Goal: Information Seeking & Learning: Find specific fact

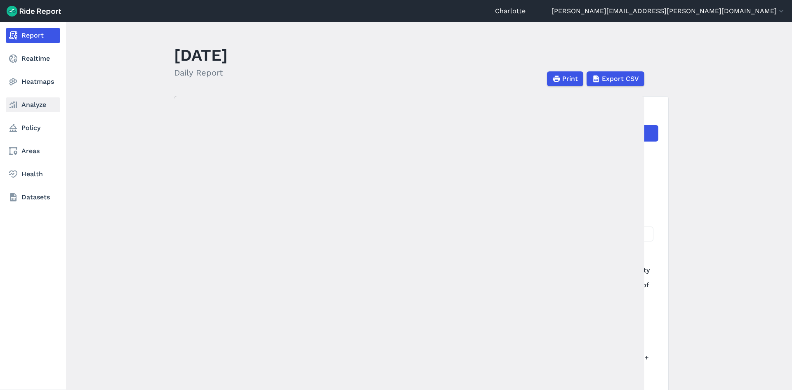
click at [14, 103] on icon at bounding box center [13, 105] width 10 height 10
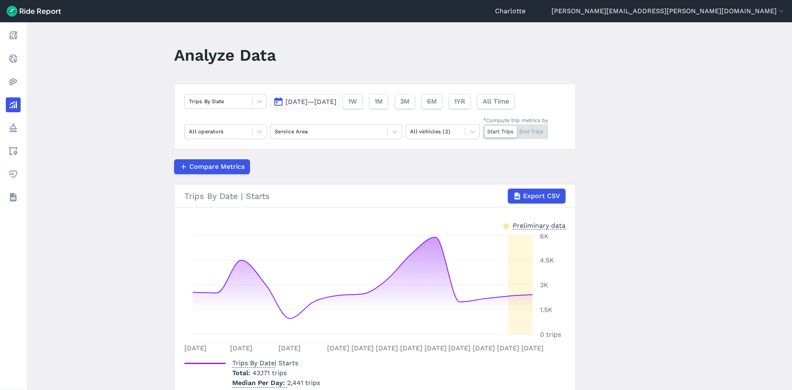
click at [286, 98] on span "[DATE]—[DATE]" at bounding box center [310, 102] width 51 height 8
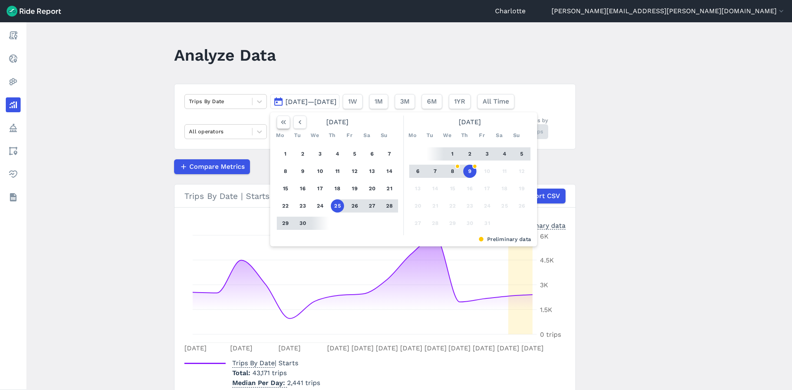
click at [281, 125] on icon "button" at bounding box center [283, 122] width 8 height 8
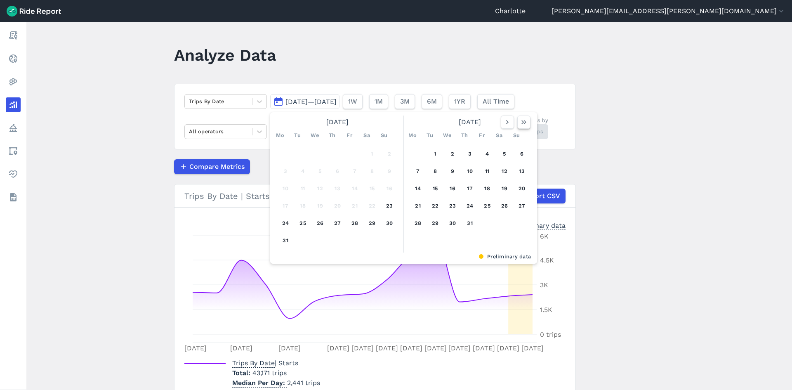
click at [521, 125] on icon "button" at bounding box center [524, 122] width 8 height 8
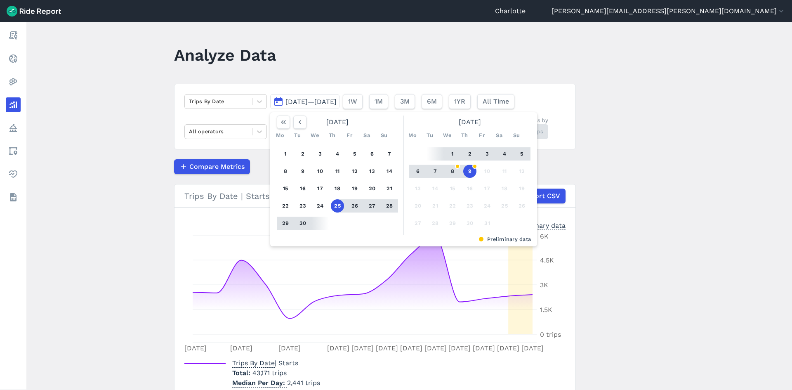
click at [314, 101] on span "[DATE]—[DATE]" at bounding box center [310, 102] width 51 height 8
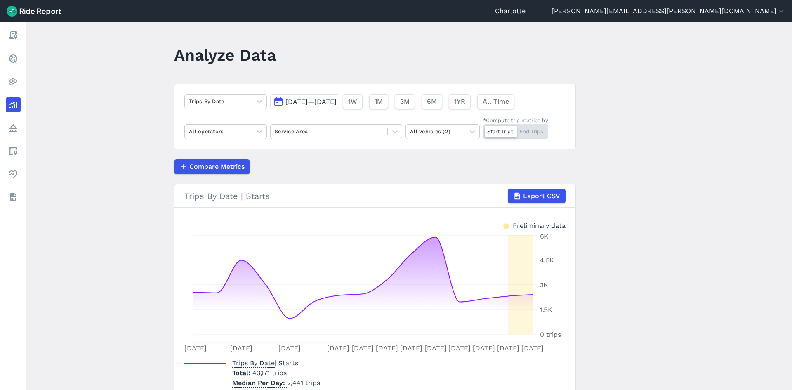
click at [314, 101] on span "[DATE]—[DATE]" at bounding box center [310, 102] width 51 height 8
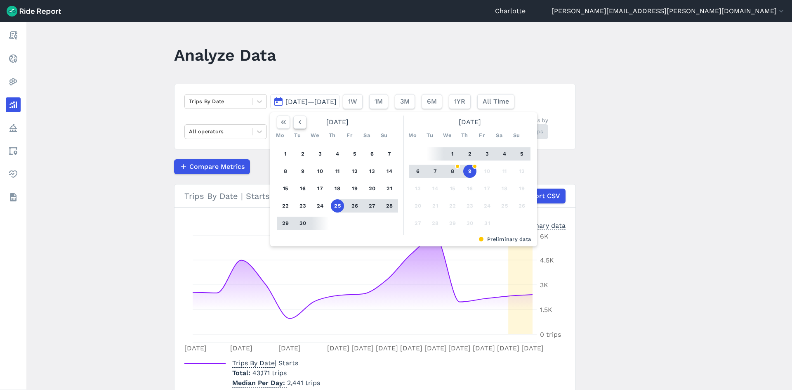
click at [297, 123] on icon "button" at bounding box center [300, 122] width 8 height 8
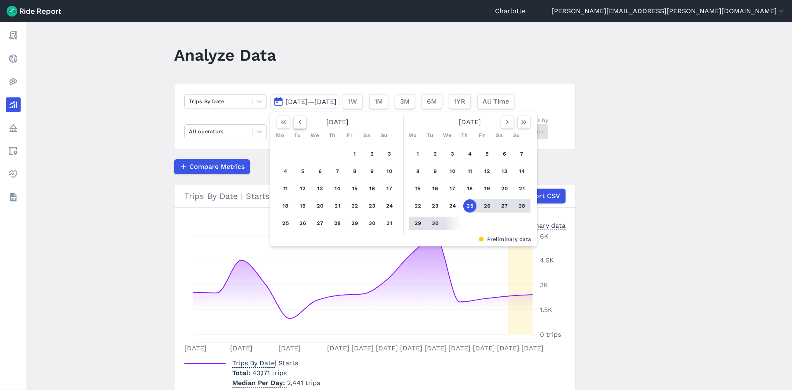
click at [297, 123] on icon "button" at bounding box center [300, 122] width 8 height 8
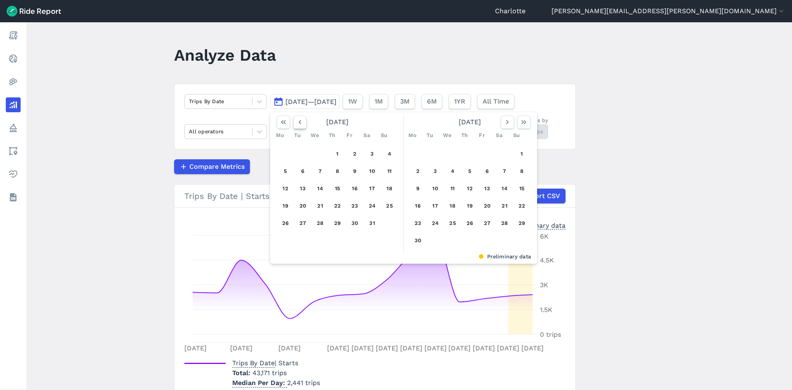
click at [297, 123] on icon "button" at bounding box center [300, 122] width 8 height 8
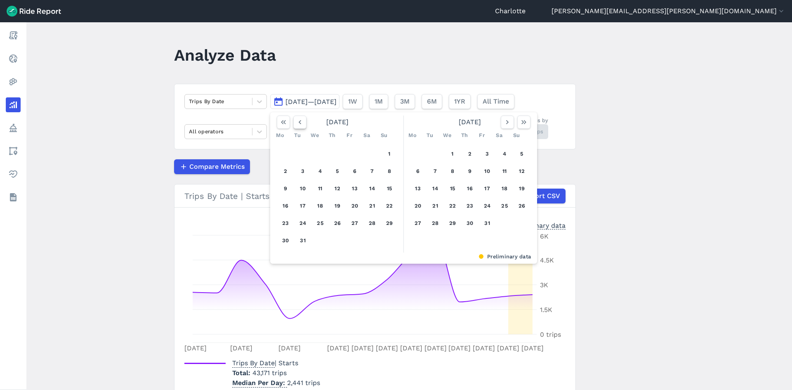
click at [297, 123] on icon "button" at bounding box center [300, 122] width 8 height 8
click at [366, 222] on button "28" at bounding box center [372, 223] width 13 height 13
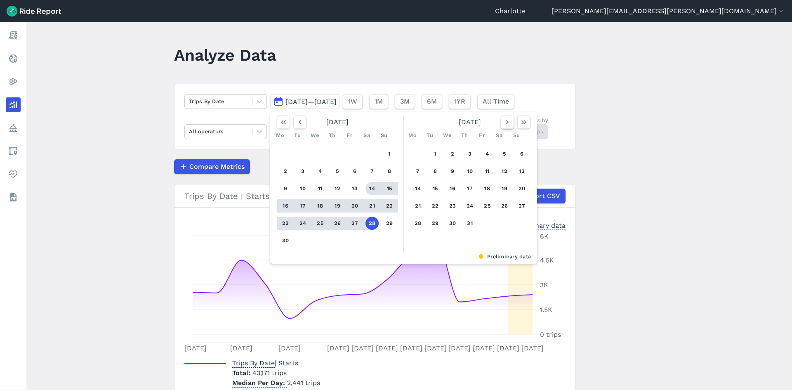
click at [505, 123] on icon "button" at bounding box center [507, 122] width 8 height 8
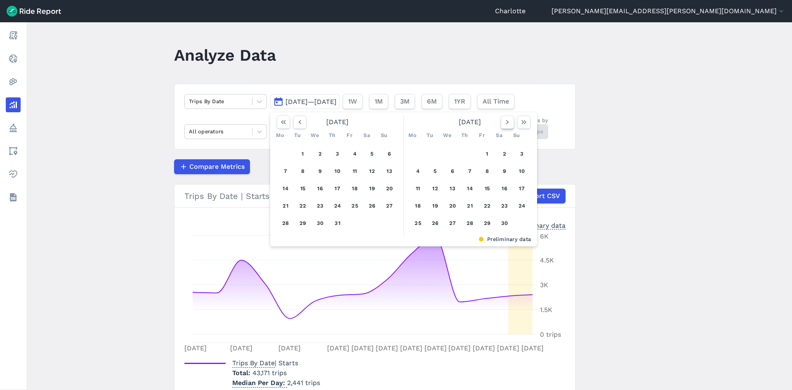
click at [505, 123] on icon "button" at bounding box center [507, 122] width 8 height 8
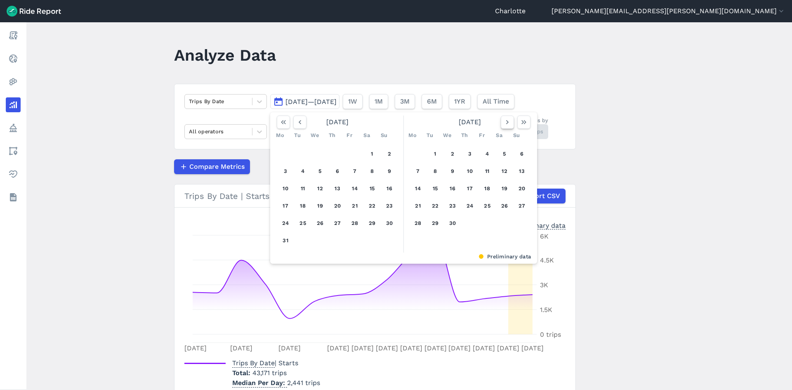
click at [505, 123] on icon "button" at bounding box center [507, 122] width 8 height 8
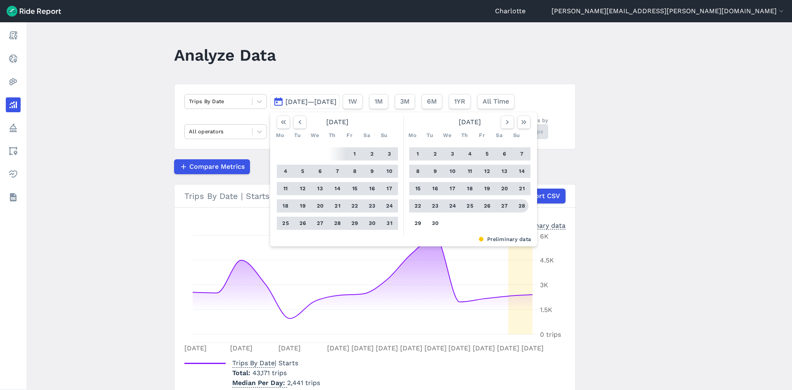
click at [523, 204] on button "28" at bounding box center [521, 205] width 13 height 13
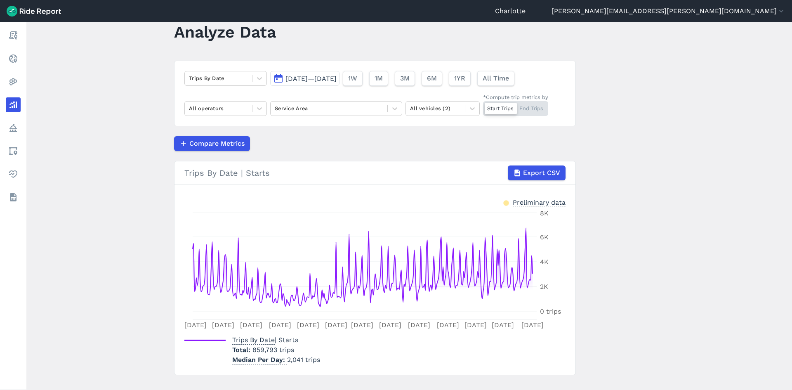
scroll to position [38, 0]
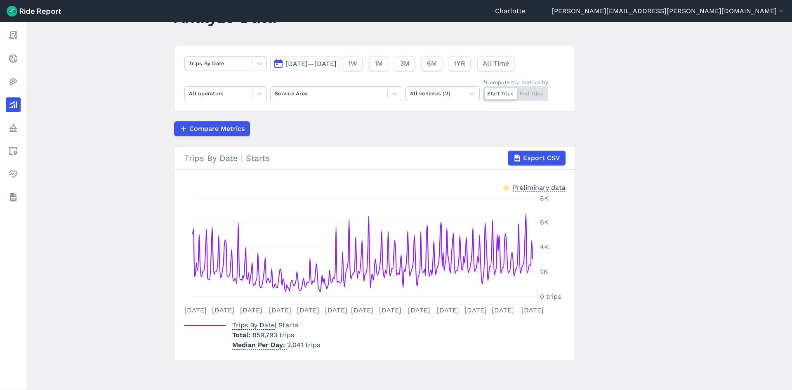
click at [269, 337] on span "859,793 trips" at bounding box center [273, 335] width 42 height 8
click at [257, 336] on span "859,793 trips" at bounding box center [273, 335] width 42 height 8
drag, startPoint x: 250, startPoint y: 335, endPoint x: 310, endPoint y: 336, distance: 59.8
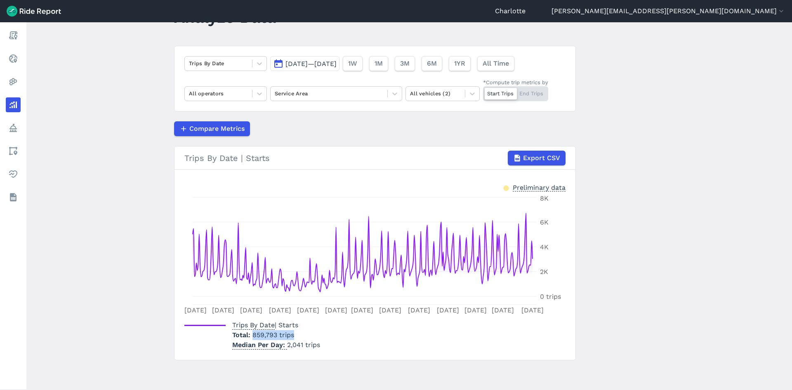
click at [310, 336] on p "Total 859,793 trips" at bounding box center [276, 335] width 88 height 10
copy span "859,793 trips"
click at [436, 97] on div at bounding box center [435, 93] width 51 height 9
click at [438, 110] on div "E-Bikes" at bounding box center [443, 113] width 74 height 14
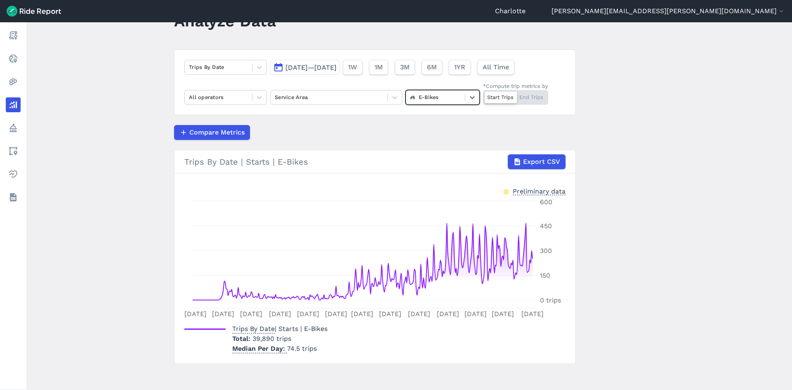
scroll to position [35, 0]
drag, startPoint x: 252, startPoint y: 339, endPoint x: 290, endPoint y: 338, distance: 38.8
click at [290, 338] on p "Total 39,890 trips" at bounding box center [279, 338] width 95 height 10
copy span "39,890 trips"
